Goal: Transaction & Acquisition: Purchase product/service

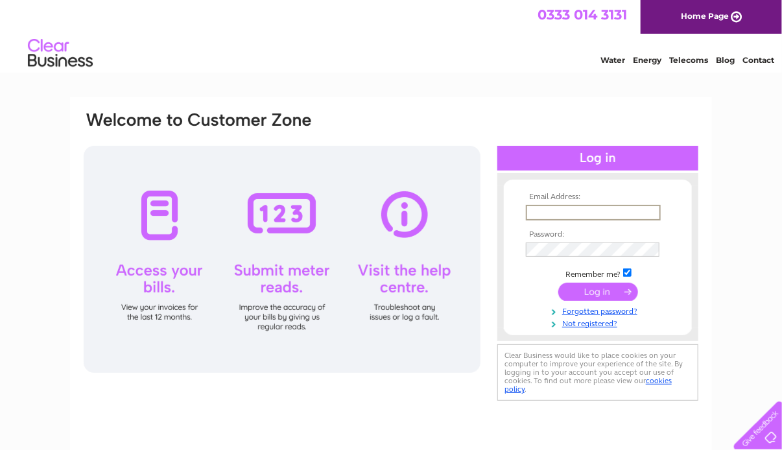
click at [553, 211] on input "text" at bounding box center [593, 213] width 135 height 16
type input "stephen.nicol@keepsake-scotland.com"
click at [558, 282] on input "submit" at bounding box center [598, 291] width 80 height 18
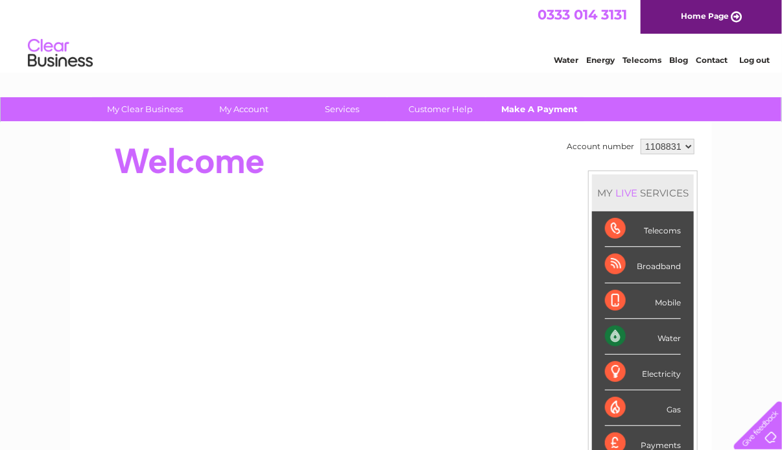
click at [521, 110] on link "Make A Payment" at bounding box center [539, 109] width 107 height 24
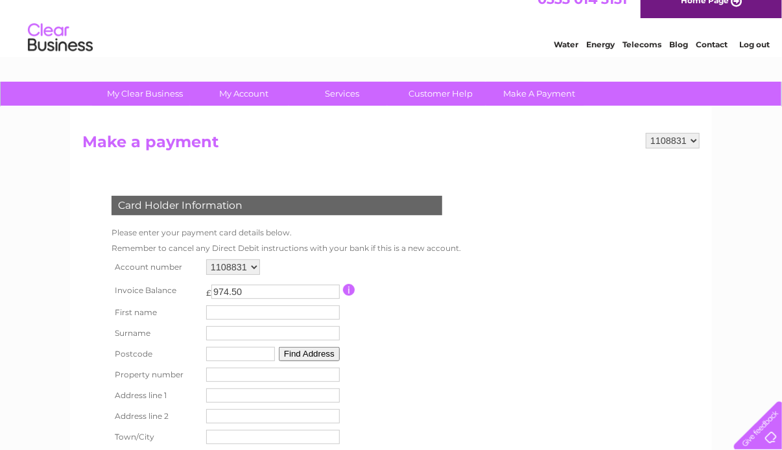
scroll to position [69, 0]
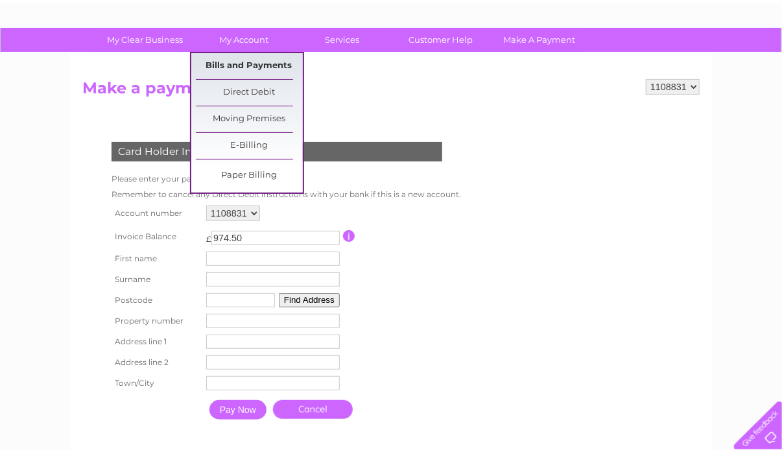
click at [258, 64] on link "Bills and Payments" at bounding box center [249, 66] width 107 height 26
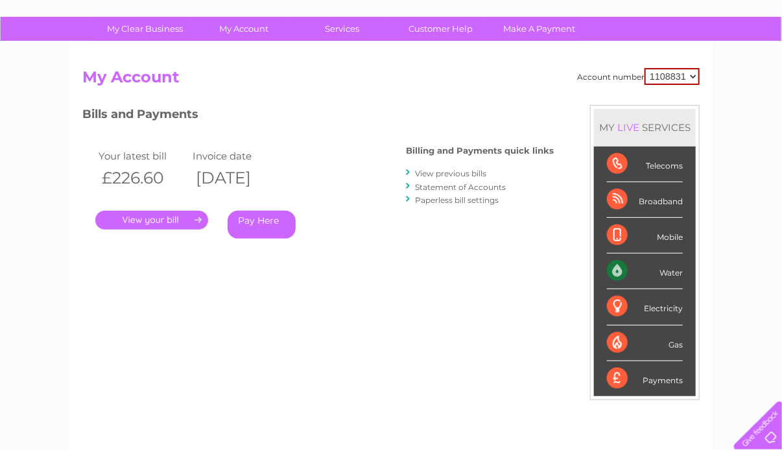
scroll to position [85, 0]
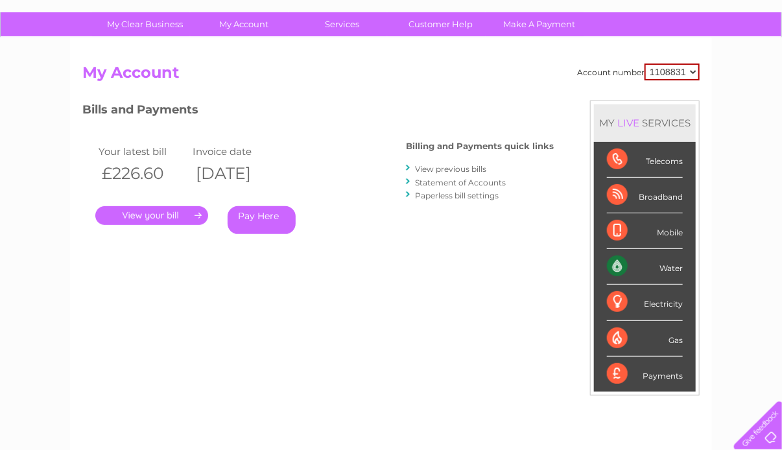
click at [171, 217] on link "." at bounding box center [151, 215] width 113 height 19
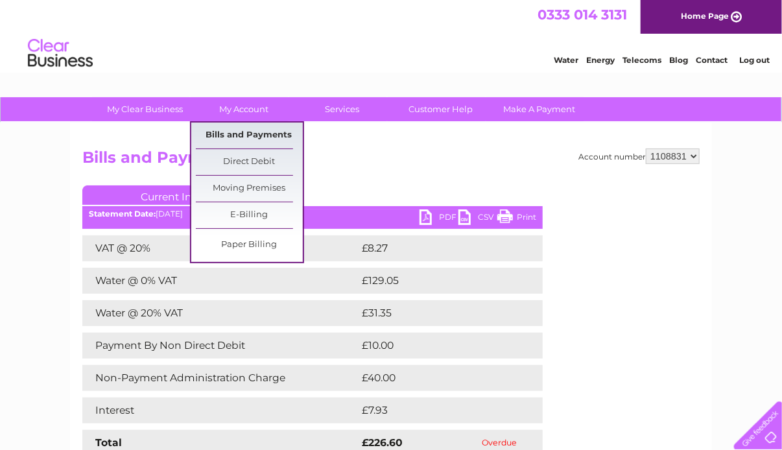
click at [266, 134] on link "Bills and Payments" at bounding box center [249, 136] width 107 height 26
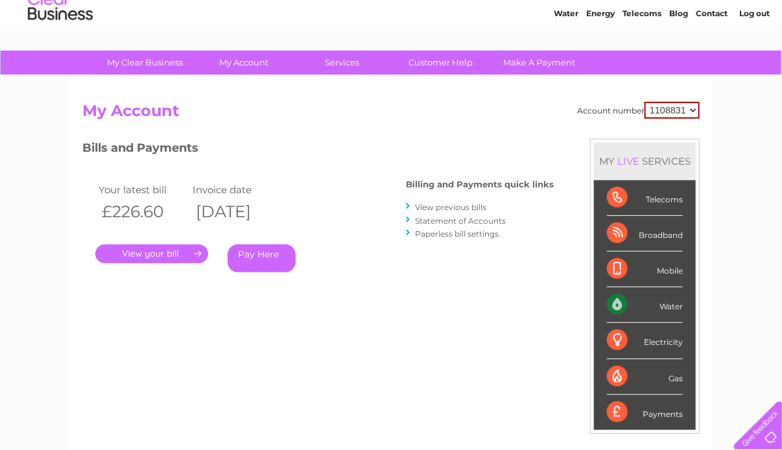
scroll to position [51, 0]
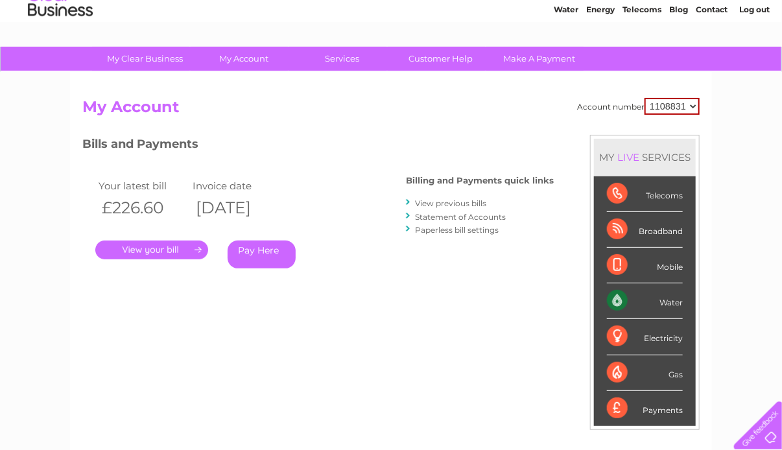
click at [255, 252] on link "Pay Here" at bounding box center [262, 255] width 68 height 28
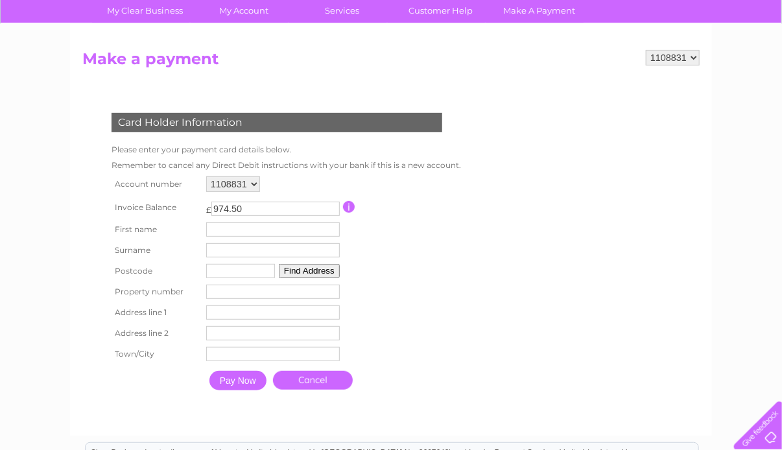
scroll to position [100, 0]
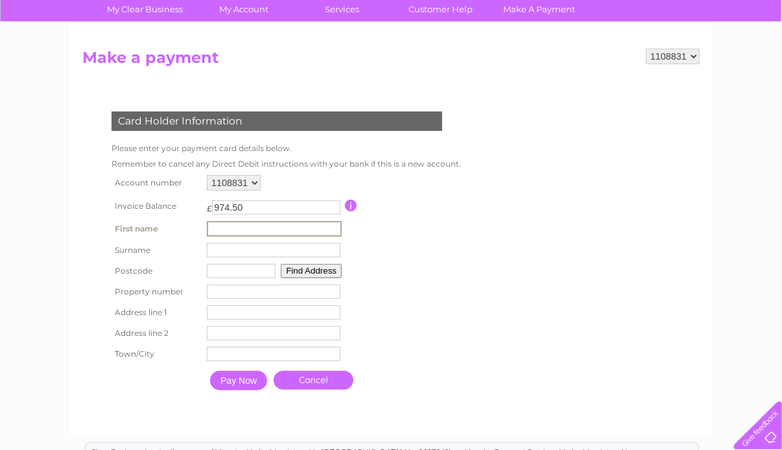
click at [231, 232] on input "text" at bounding box center [274, 229] width 135 height 16
type input "Stephen"
type input "Nicol"
type input "PH16 5AB"
type input "Keepsake Pitlochry Ltd"
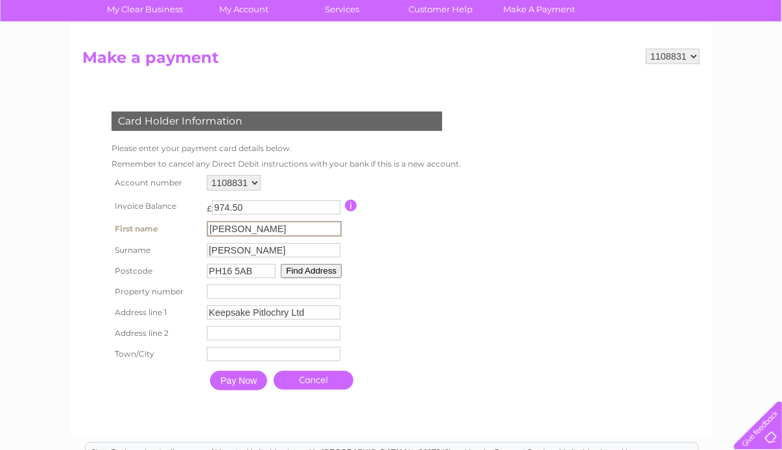
type input "81 Atholl Road"
type input "Pitlochry"
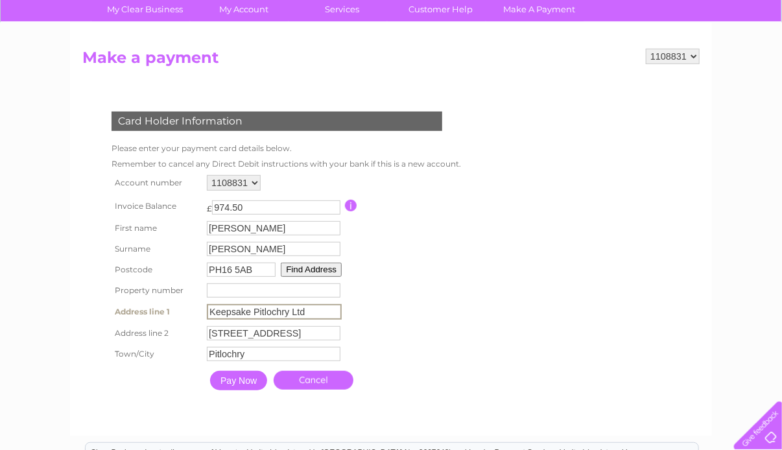
click at [314, 311] on input "Keepsake Pitlochry Ltd" at bounding box center [274, 312] width 135 height 16
type input "Keepsakes"
click at [451, 294] on table "Account number 1108831 Invoice Balance £ 974.50 First name Stephen Surname" at bounding box center [283, 284] width 350 height 224
click at [239, 383] on input "Pay Now" at bounding box center [237, 379] width 57 height 19
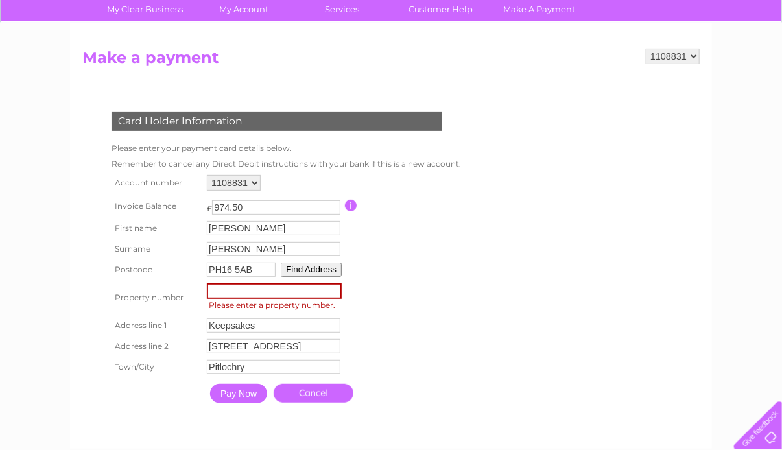
click at [250, 290] on input "number" at bounding box center [274, 291] width 135 height 16
type input "81"
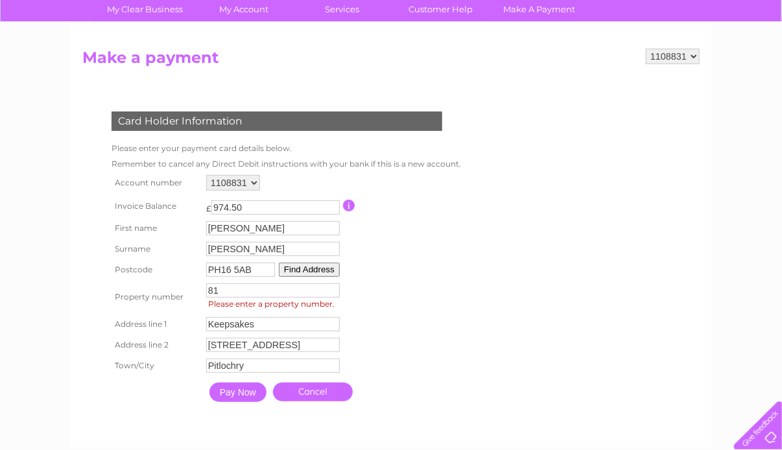
click at [299, 269] on button "Find Address" at bounding box center [309, 270] width 61 height 14
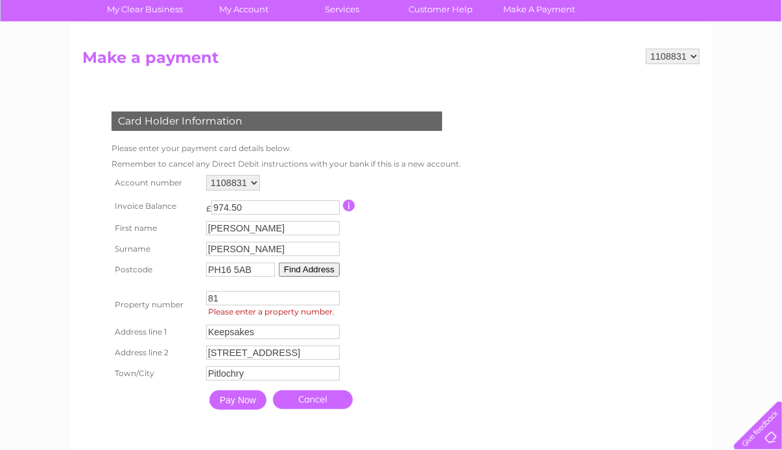
click at [255, 394] on input "Pay Now" at bounding box center [237, 399] width 57 height 19
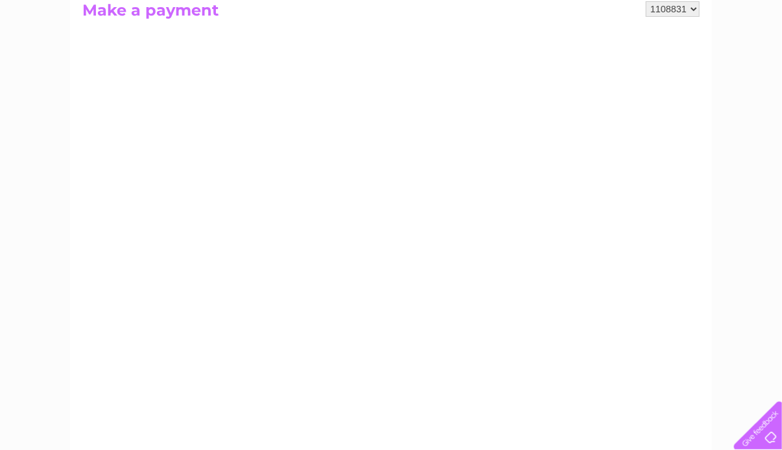
scroll to position [0, 0]
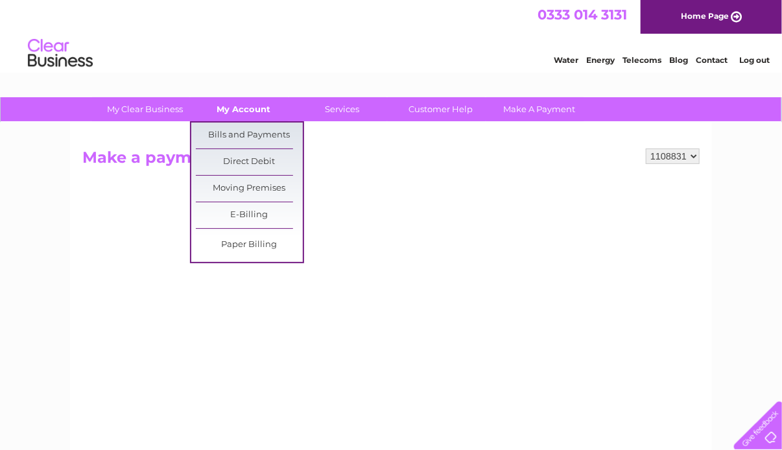
click at [244, 108] on link "My Account" at bounding box center [244, 109] width 107 height 24
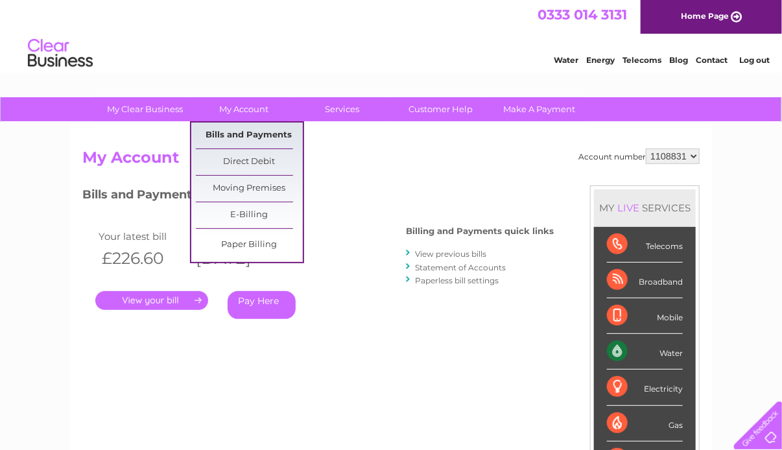
click at [237, 142] on link "Bills and Payments" at bounding box center [249, 136] width 107 height 26
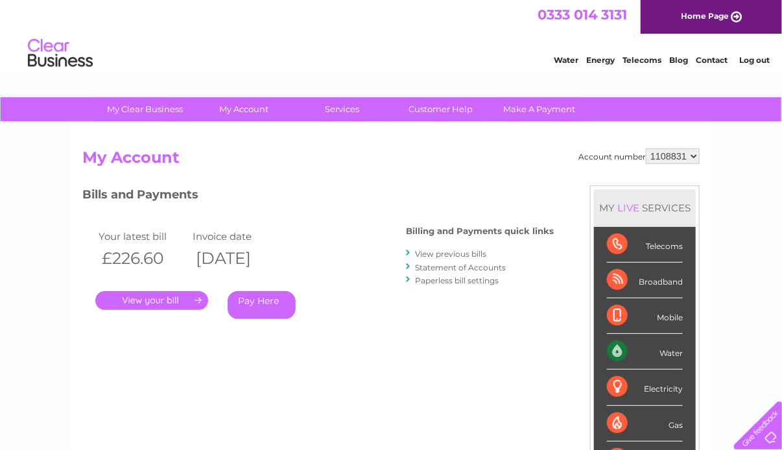
click at [283, 308] on link "Pay Here" at bounding box center [262, 305] width 68 height 28
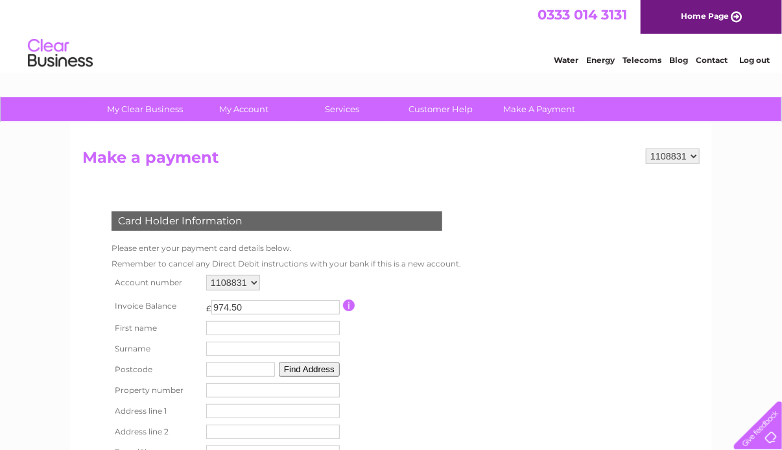
click at [351, 302] on input "button" at bounding box center [349, 306] width 12 height 12
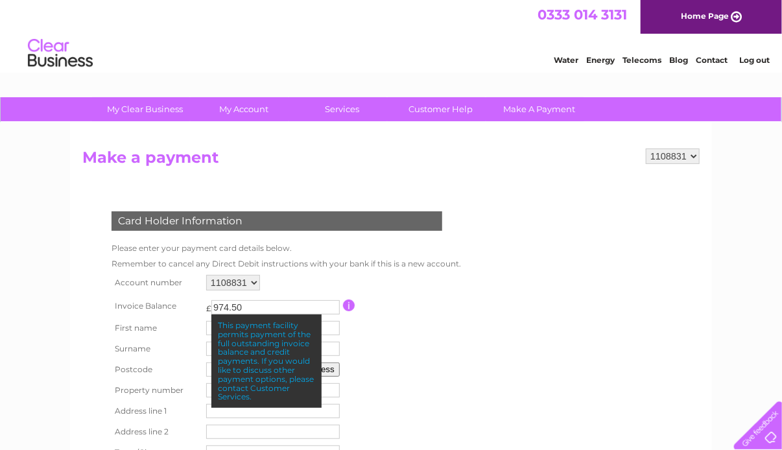
click at [375, 298] on td at bounding box center [400, 306] width 115 height 24
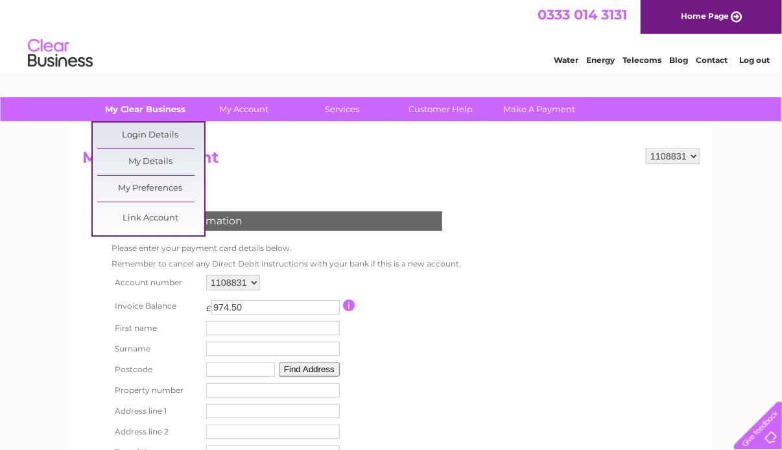
click at [163, 109] on link "My Clear Business" at bounding box center [145, 109] width 107 height 24
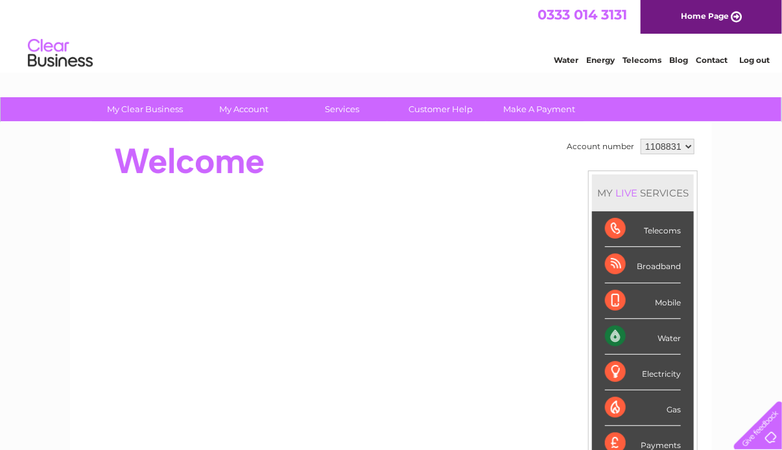
click at [502, 22] on div "0333 014 3131 Home Page" at bounding box center [391, 17] width 782 height 34
